Goal: Transaction & Acquisition: Book appointment/travel/reservation

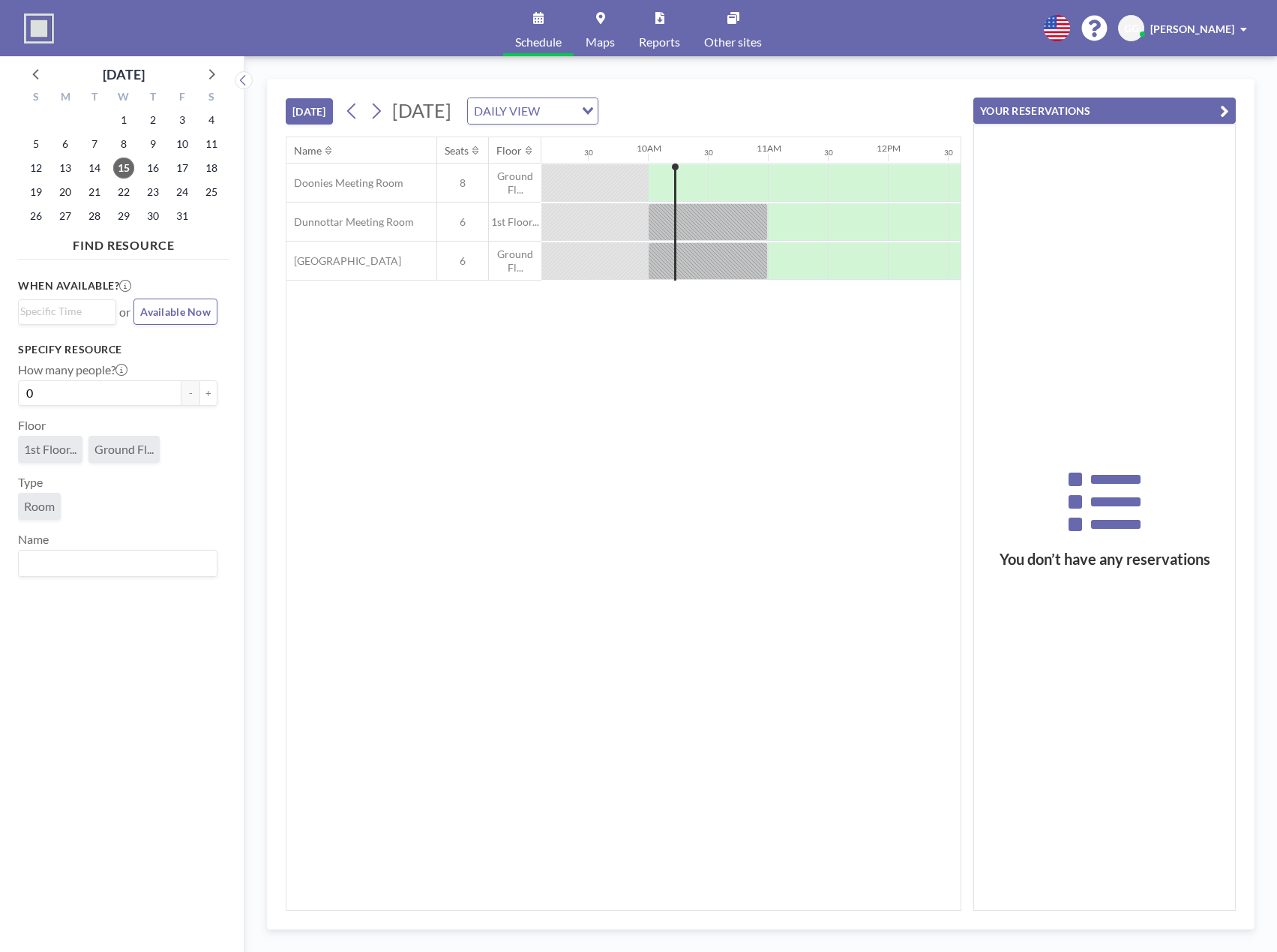
scroll to position [0, 1141]
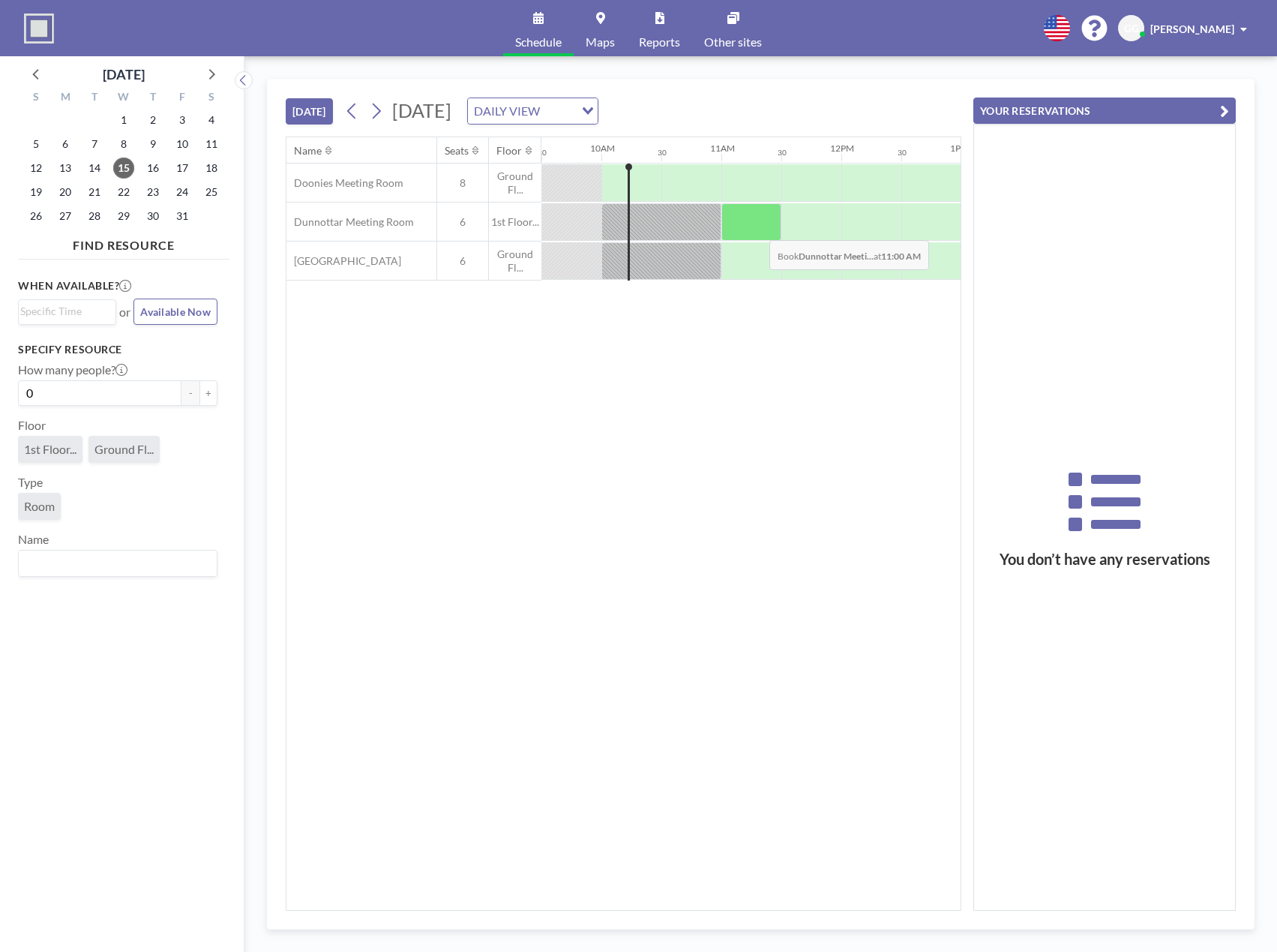
click at [758, 229] on div at bounding box center [752, 222] width 60 height 38
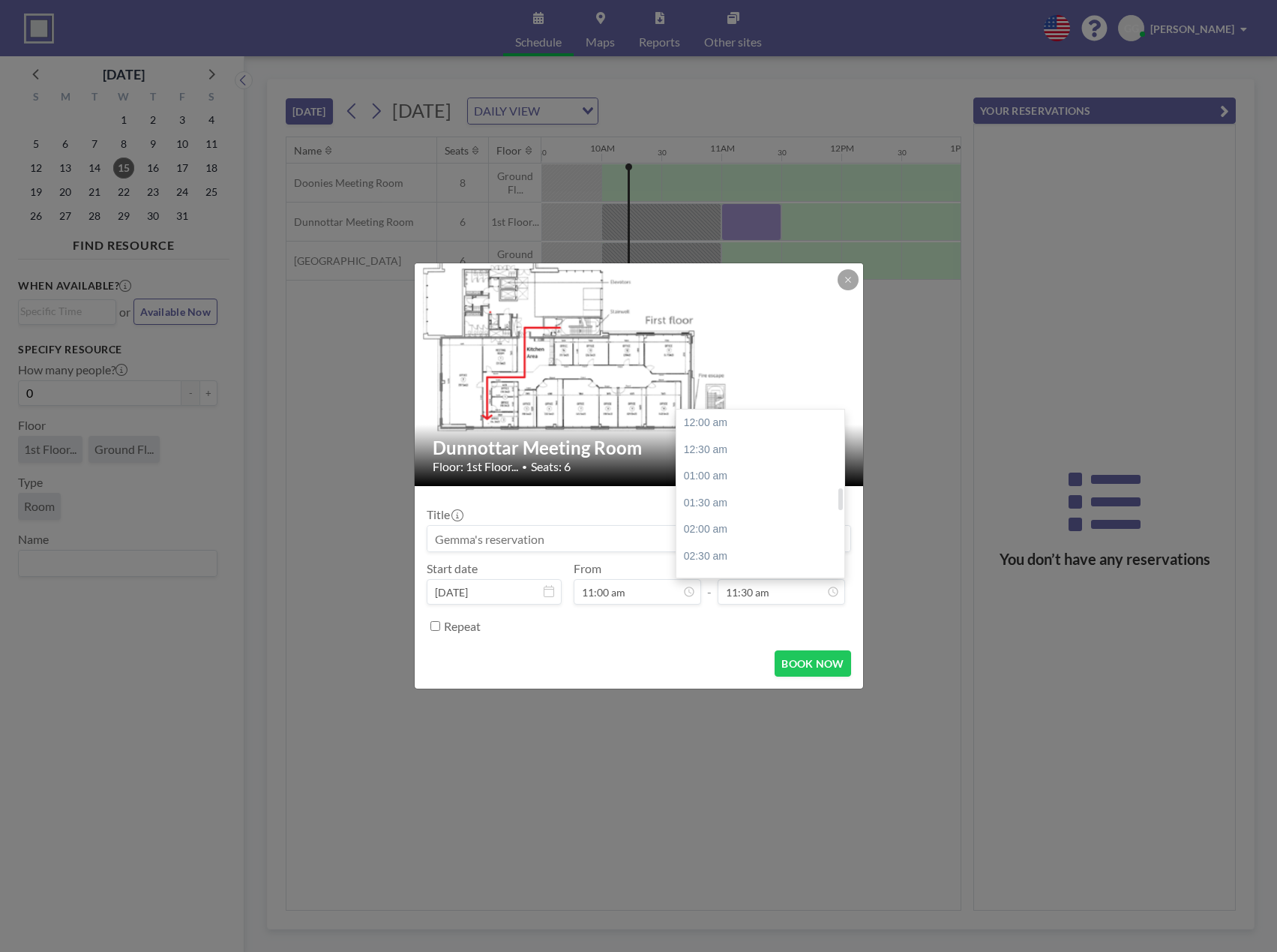
scroll to position [614, 0]
click at [721, 446] on div "12:00 pm" at bounding box center [764, 449] width 176 height 27
type input "12:00 pm"
click at [564, 533] on input at bounding box center [639, 538] width 423 height 25
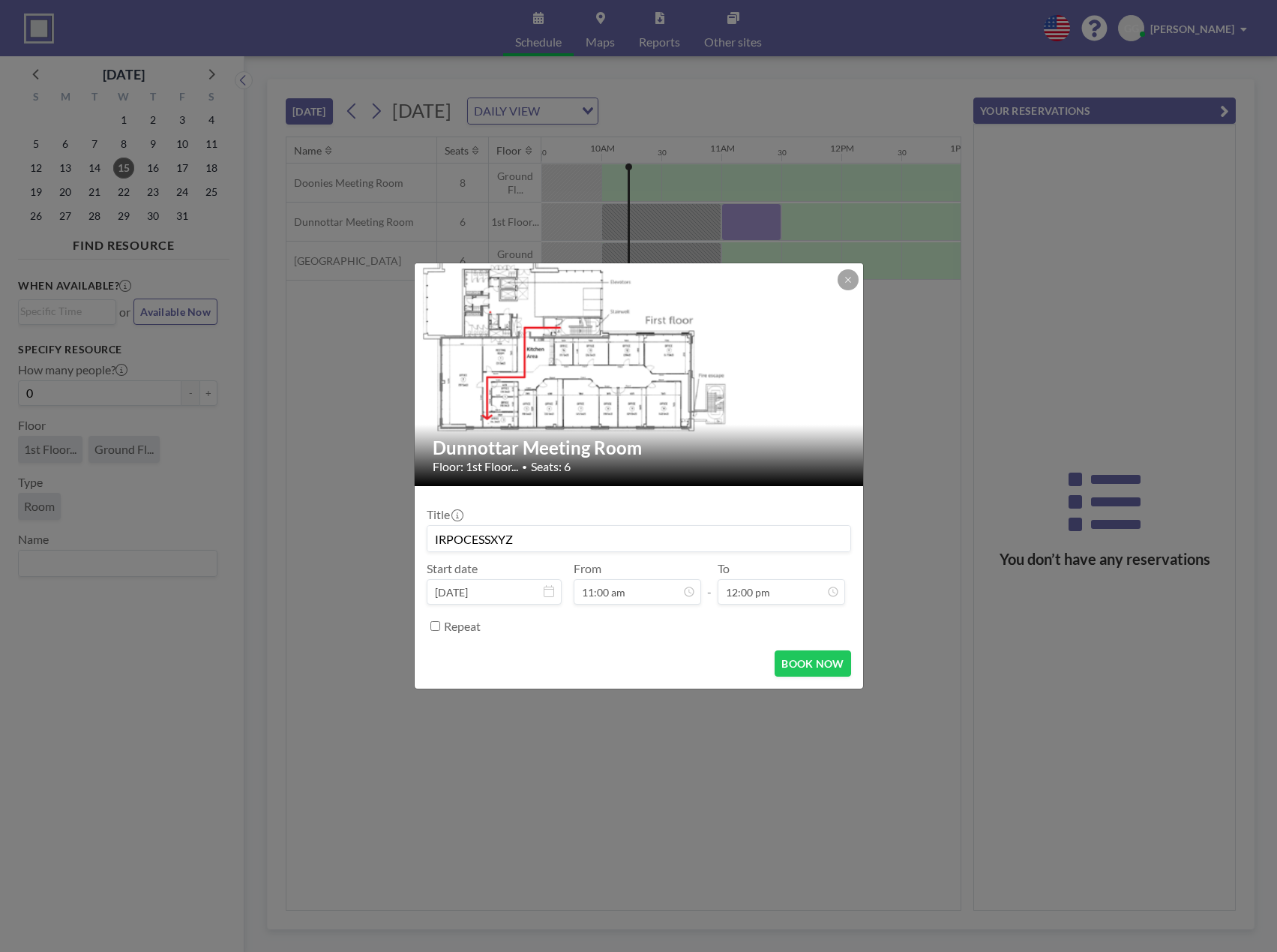
click at [460, 536] on input "IRPOCESSXYZ" at bounding box center [639, 538] width 423 height 25
type input "IPROCESSXYZ"
click at [819, 669] on button "BOOK NOW" at bounding box center [812, 663] width 76 height 26
